Goal: Information Seeking & Learning: Learn about a topic

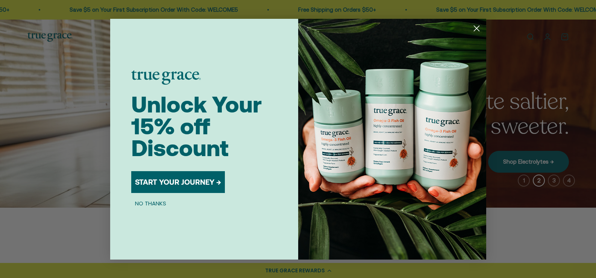
drag, startPoint x: 476, startPoint y: 26, endPoint x: 484, endPoint y: 26, distance: 8.3
click at [476, 26] on circle "Close dialog" at bounding box center [476, 28] width 12 height 12
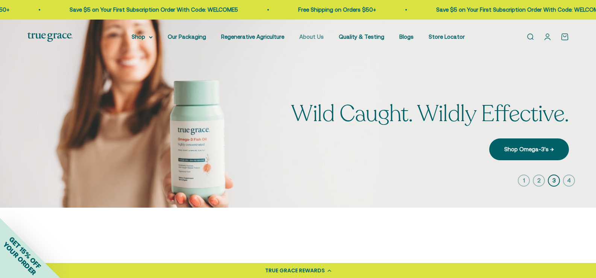
click at [310, 38] on link "About Us" at bounding box center [312, 36] width 24 height 6
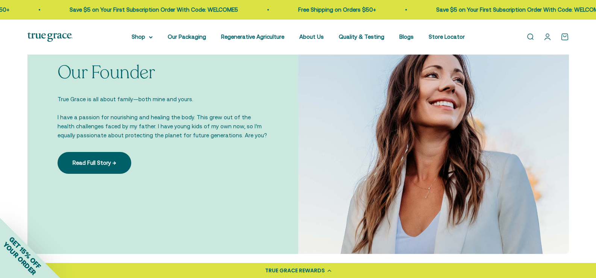
scroll to position [564, 0]
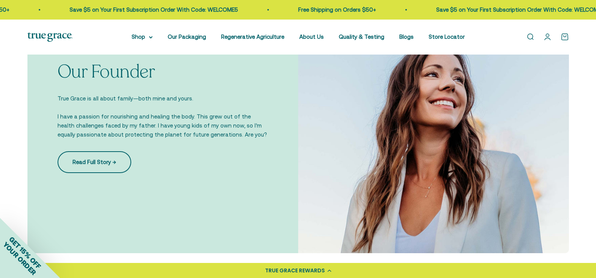
click at [73, 166] on link "Read Full Story →" at bounding box center [95, 162] width 74 height 22
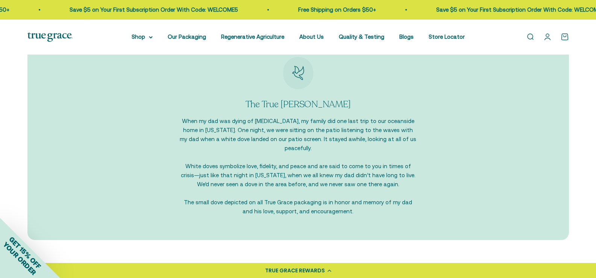
scroll to position [753, 0]
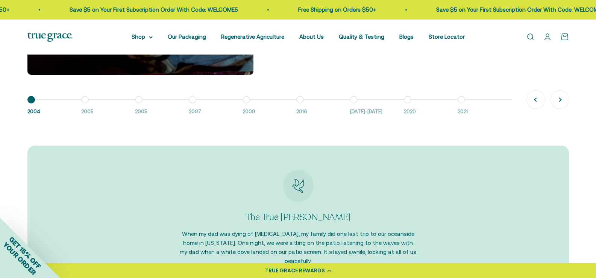
click at [86, 102] on button "Go to item 2 2005" at bounding box center [108, 108] width 54 height 16
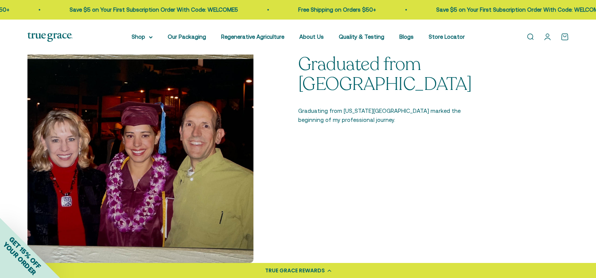
scroll to position [715, 0]
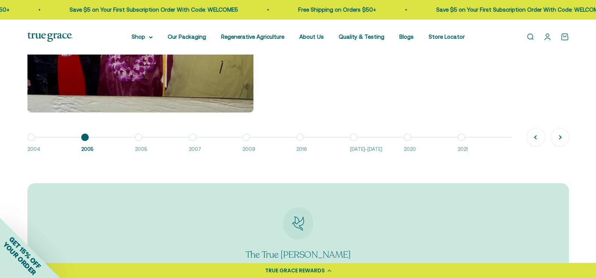
click at [140, 137] on button "Go to item 3 2005" at bounding box center [162, 145] width 54 height 16
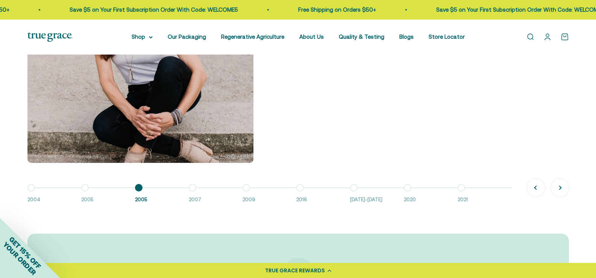
scroll to position [677, 0]
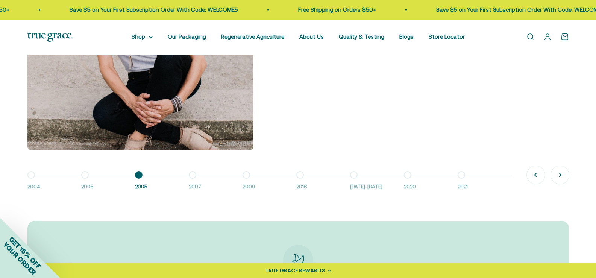
click at [189, 175] on button "Go to item 4 2007" at bounding box center [216, 183] width 54 height 16
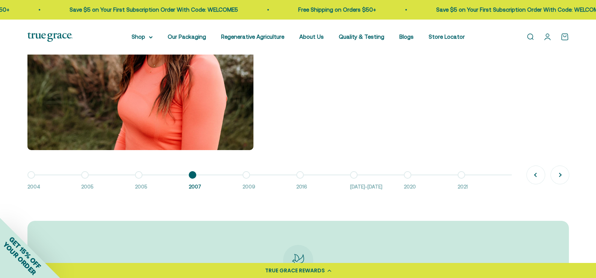
click at [246, 176] on button "Go to item 5 2009" at bounding box center [270, 183] width 54 height 16
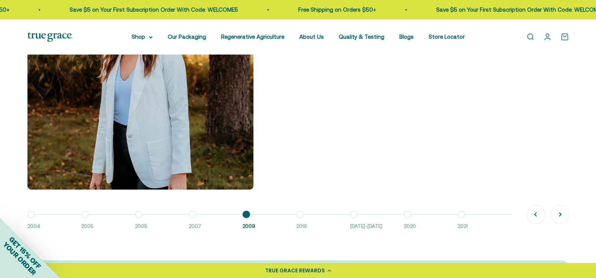
scroll to position [640, 0]
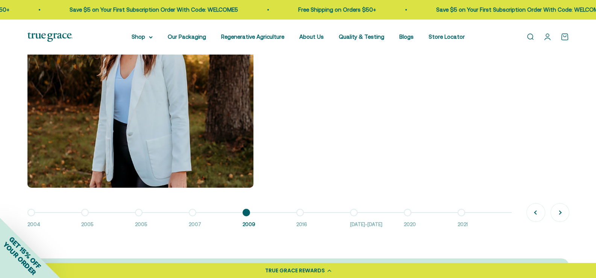
click at [299, 213] on button "Go to item 6 2016" at bounding box center [324, 221] width 54 height 16
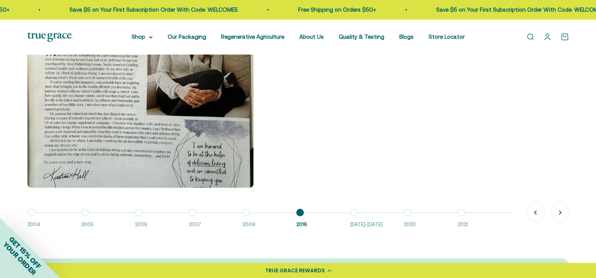
click at [354, 218] on button "Go to item 7 2016-2018" at bounding box center [377, 221] width 54 height 16
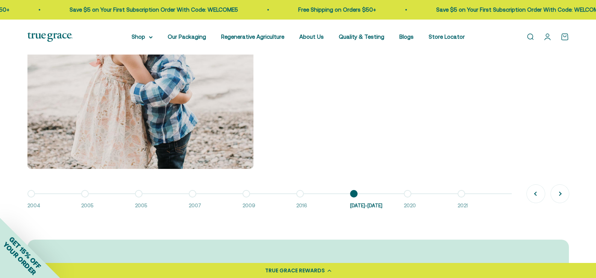
scroll to position [677, 0]
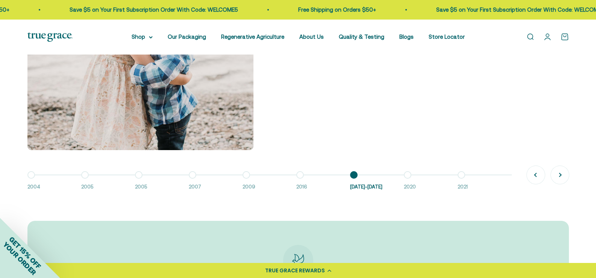
click at [411, 175] on button "Go to item 8 2020" at bounding box center [431, 183] width 54 height 16
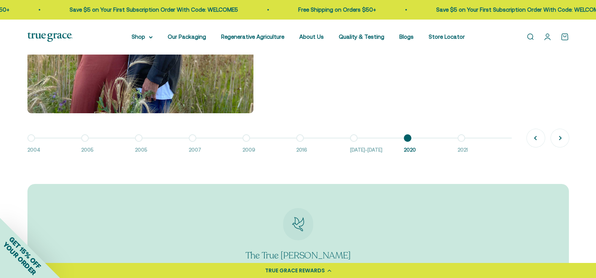
scroll to position [715, 0]
click at [464, 137] on button "Go to item 9 2021" at bounding box center [485, 145] width 54 height 16
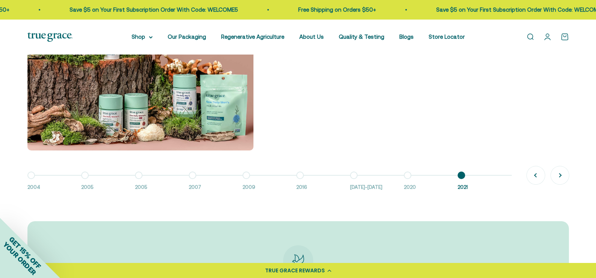
scroll to position [677, 0]
click at [561, 177] on button "Next" at bounding box center [560, 175] width 18 height 18
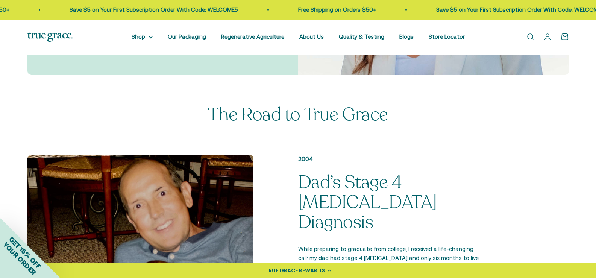
scroll to position [339, 0]
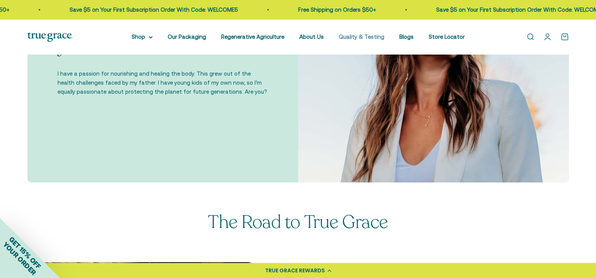
click at [365, 35] on link "Quality & Testing" at bounding box center [362, 36] width 46 height 6
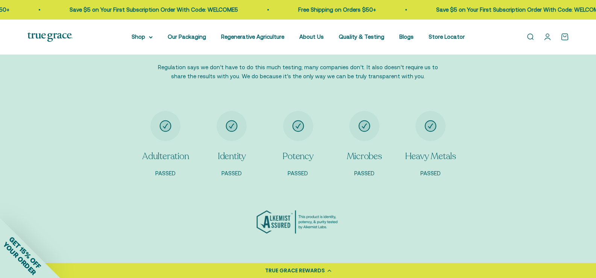
scroll to position [640, 0]
click at [427, 147] on div "Heavy Metals PASSED" at bounding box center [430, 144] width 51 height 67
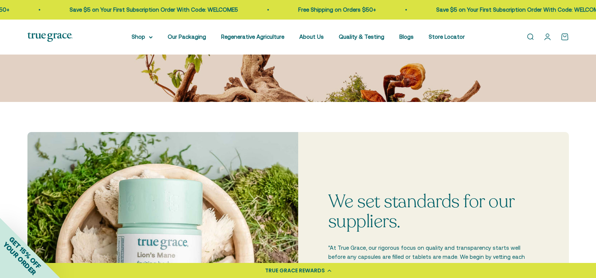
scroll to position [0, 0]
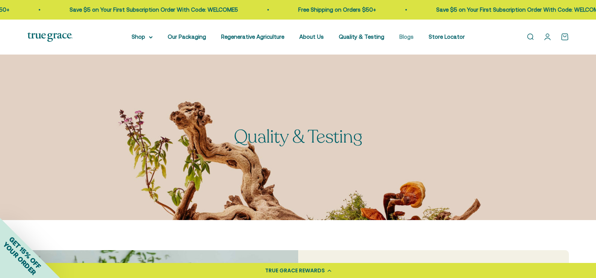
click at [406, 37] on link "Blogs" at bounding box center [407, 36] width 14 height 6
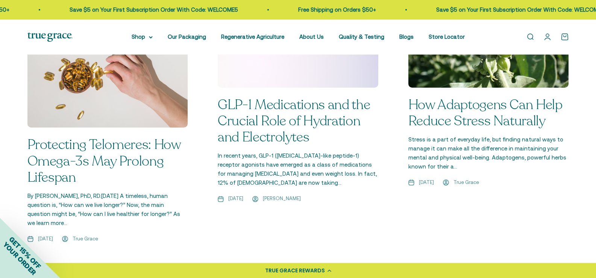
scroll to position [602, 0]
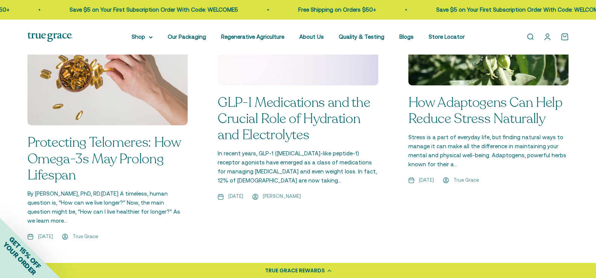
click at [32, 210] on p "By Kristina Harris Jackson, PhD, RD.Aug 21st, 2025 A timeless, human question i…" at bounding box center [107, 207] width 161 height 36
click at [60, 158] on link "Protecting Telomeres: How Omega-3s May Prolong Lifespan" at bounding box center [104, 158] width 154 height 51
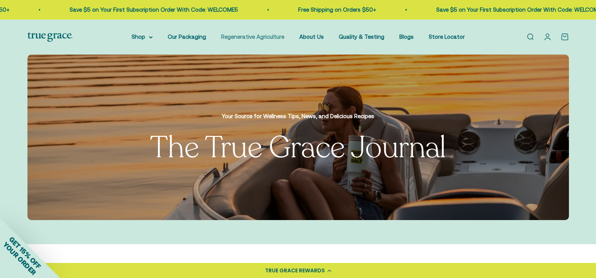
click at [272, 38] on link "Regenerative Agriculture" at bounding box center [252, 36] width 63 height 6
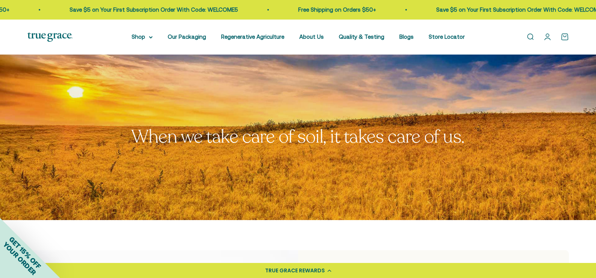
click at [51, 37] on img at bounding box center [49, 36] width 45 height 9
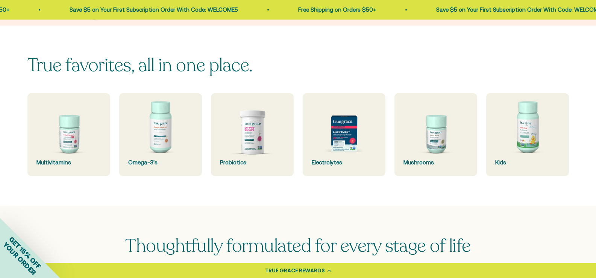
scroll to position [188, 0]
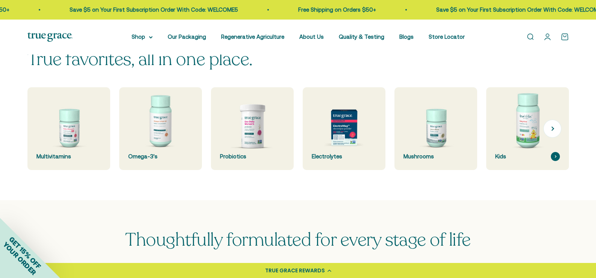
click at [526, 146] on img at bounding box center [528, 129] width 88 height 88
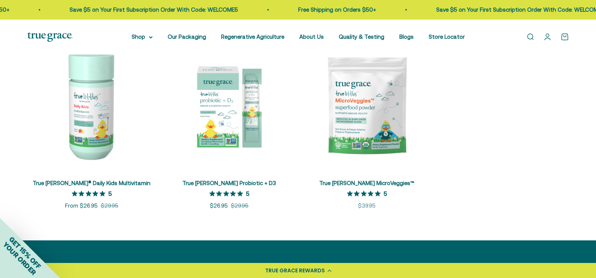
scroll to position [188, 0]
